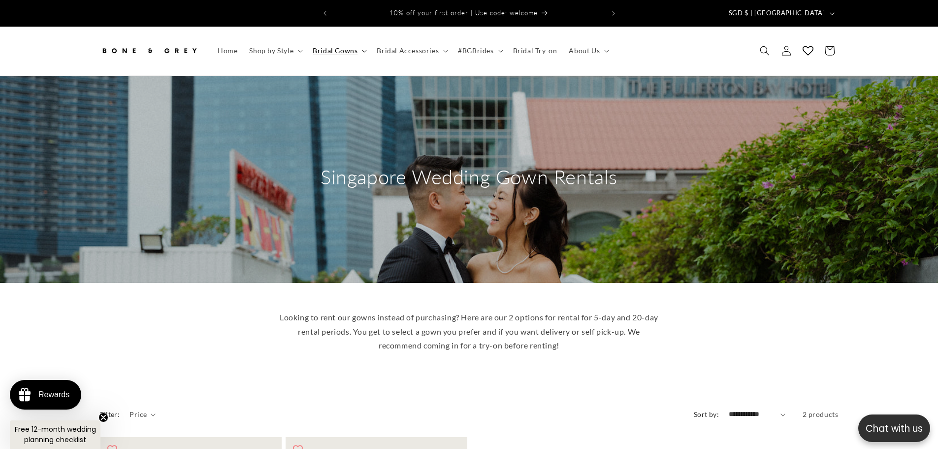
click at [358, 43] on summary "Bridal Gowns" at bounding box center [339, 50] width 64 height 21
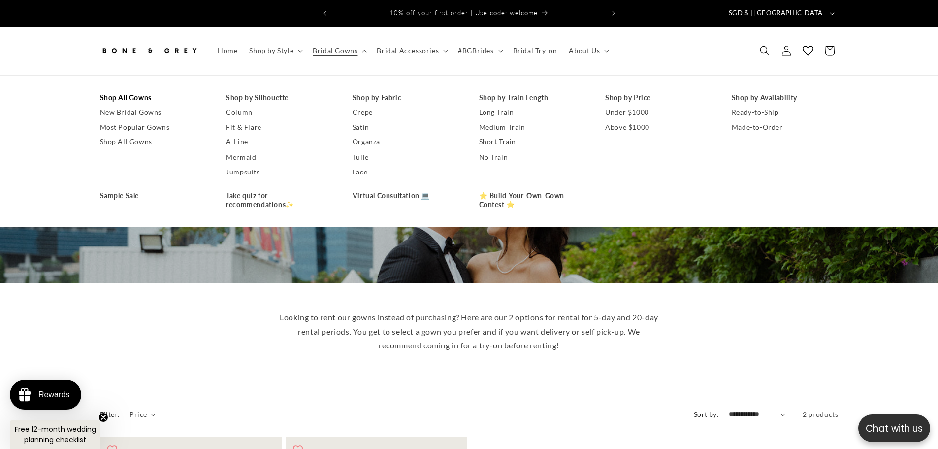
click at [137, 91] on link "Shop All Gowns" at bounding box center [153, 97] width 107 height 15
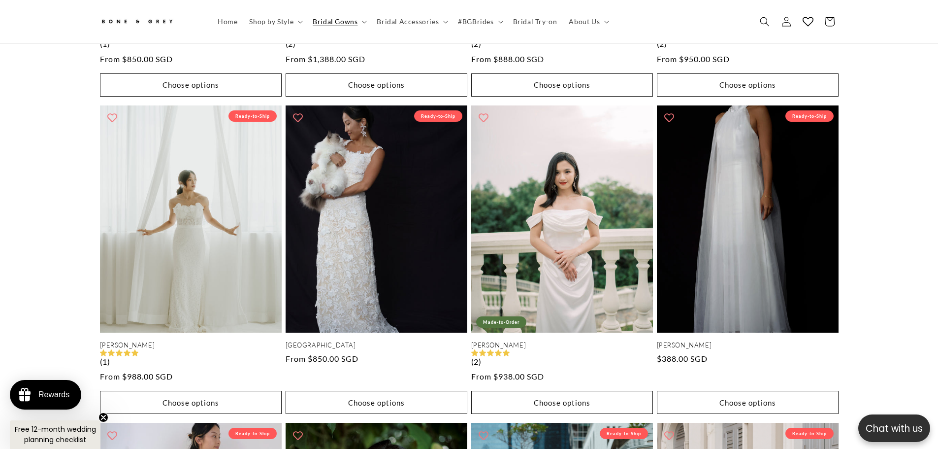
scroll to position [2391, 0]
